Goal: Task Accomplishment & Management: Manage account settings

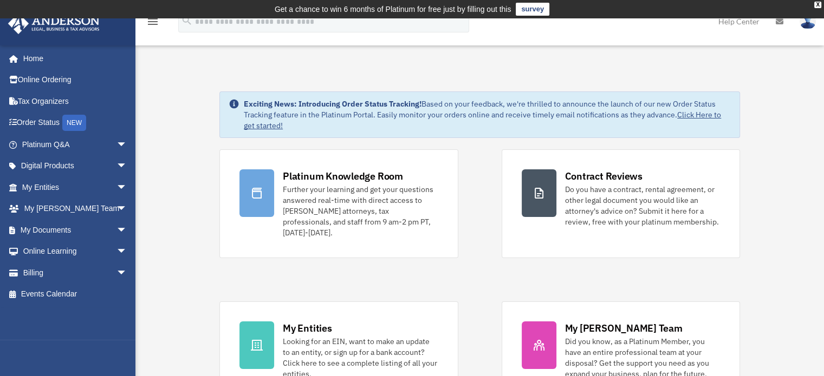
click at [810, 30] on link at bounding box center [807, 21] width 32 height 48
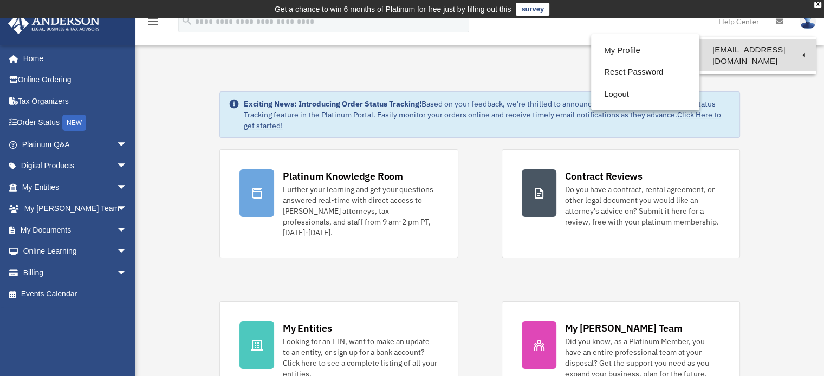
click at [773, 53] on link "[EMAIL_ADDRESS][DOMAIN_NAME]" at bounding box center [757, 56] width 116 height 32
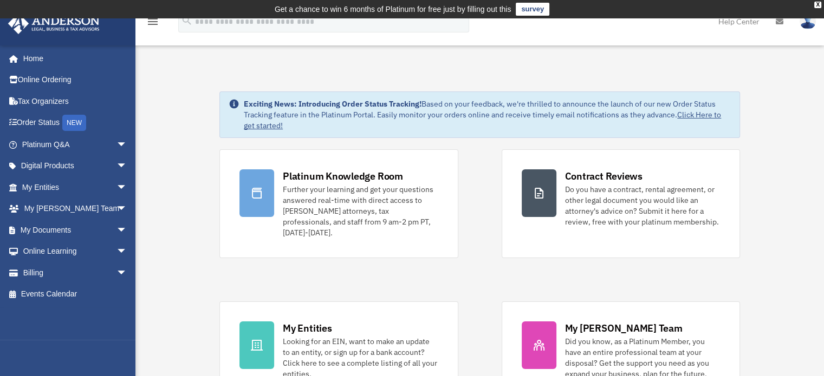
click at [803, 28] on img at bounding box center [807, 22] width 16 height 16
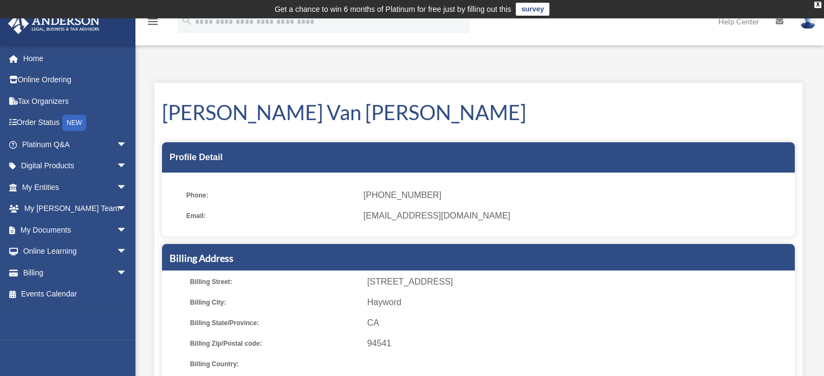
click at [814, 21] on img at bounding box center [807, 22] width 16 height 16
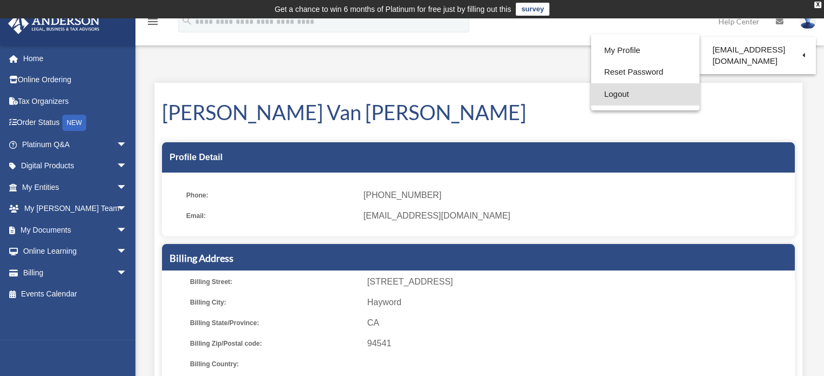
click at [621, 94] on link "Logout" at bounding box center [645, 94] width 108 height 22
